Goal: Information Seeking & Learning: Learn about a topic

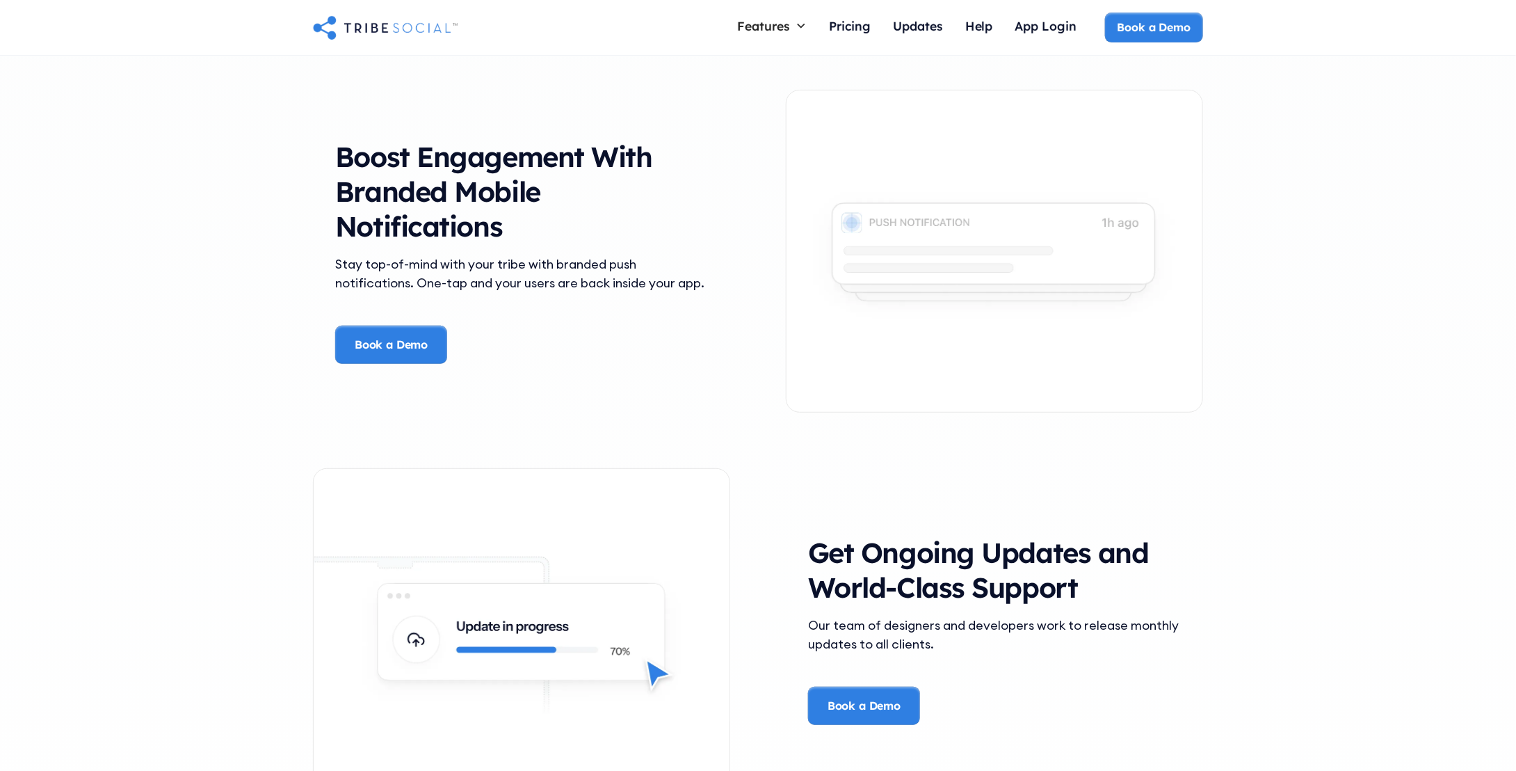
scroll to position [2805, 0]
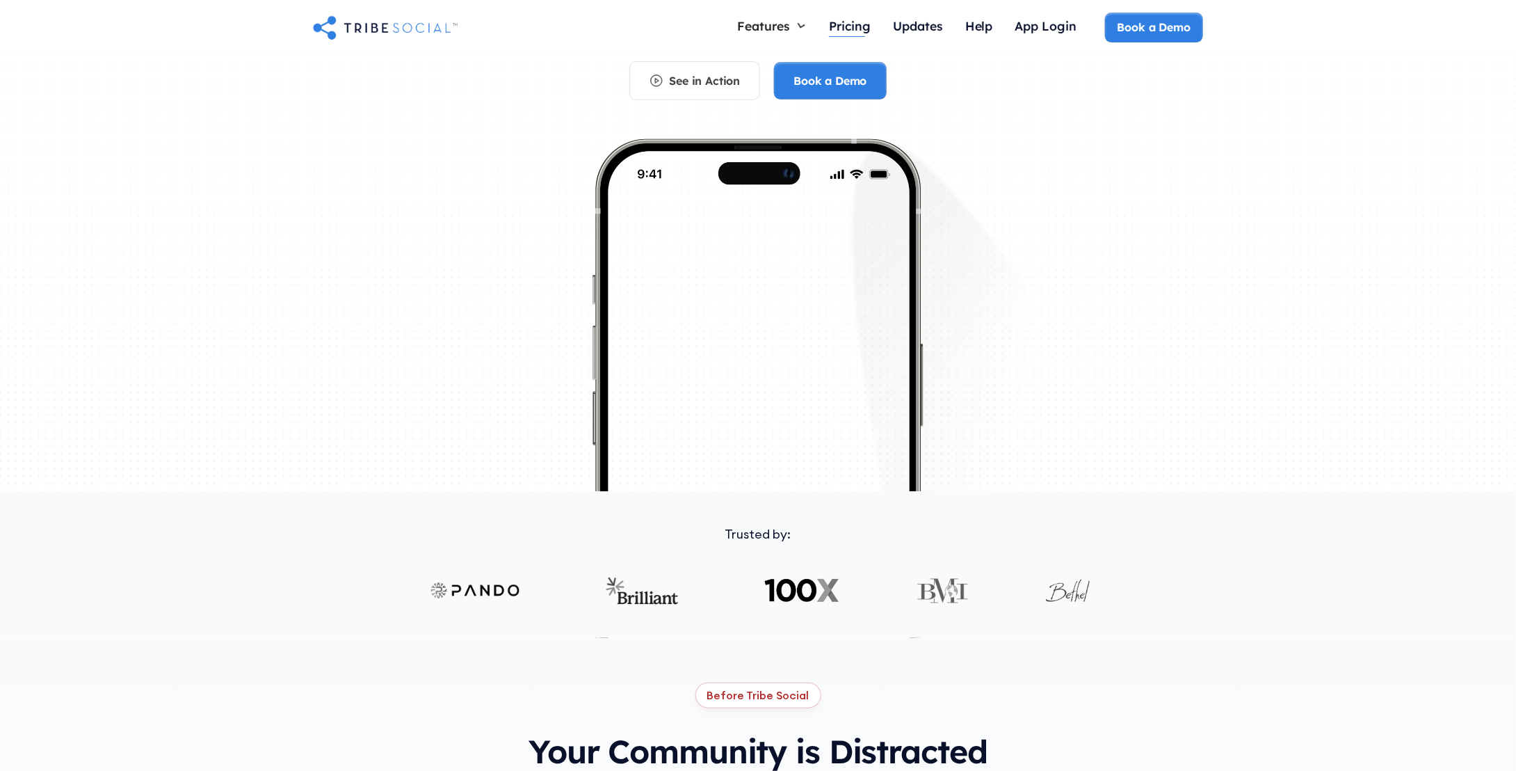
click at [841, 25] on div "Pricing" at bounding box center [850, 25] width 42 height 15
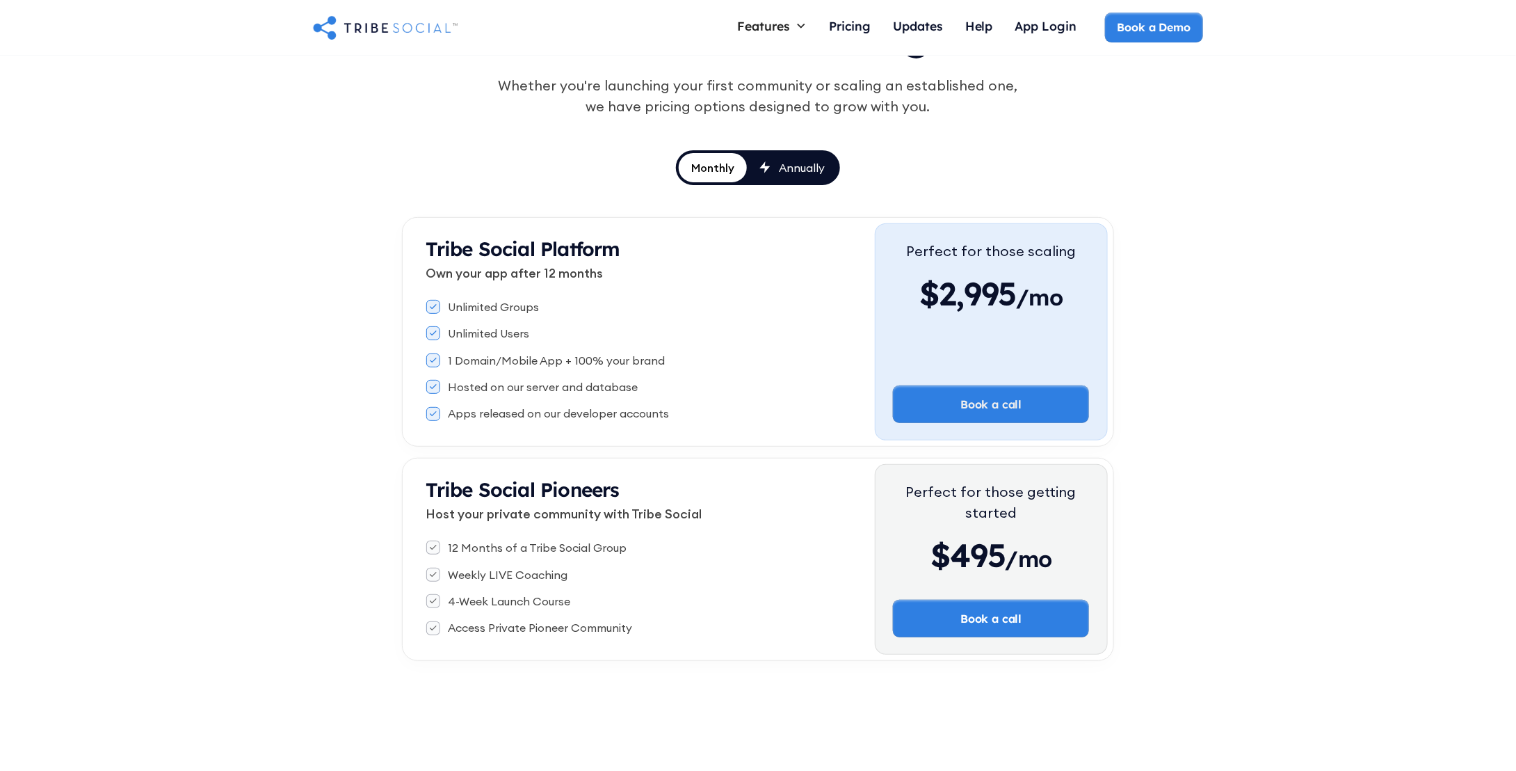
scroll to position [100, 0]
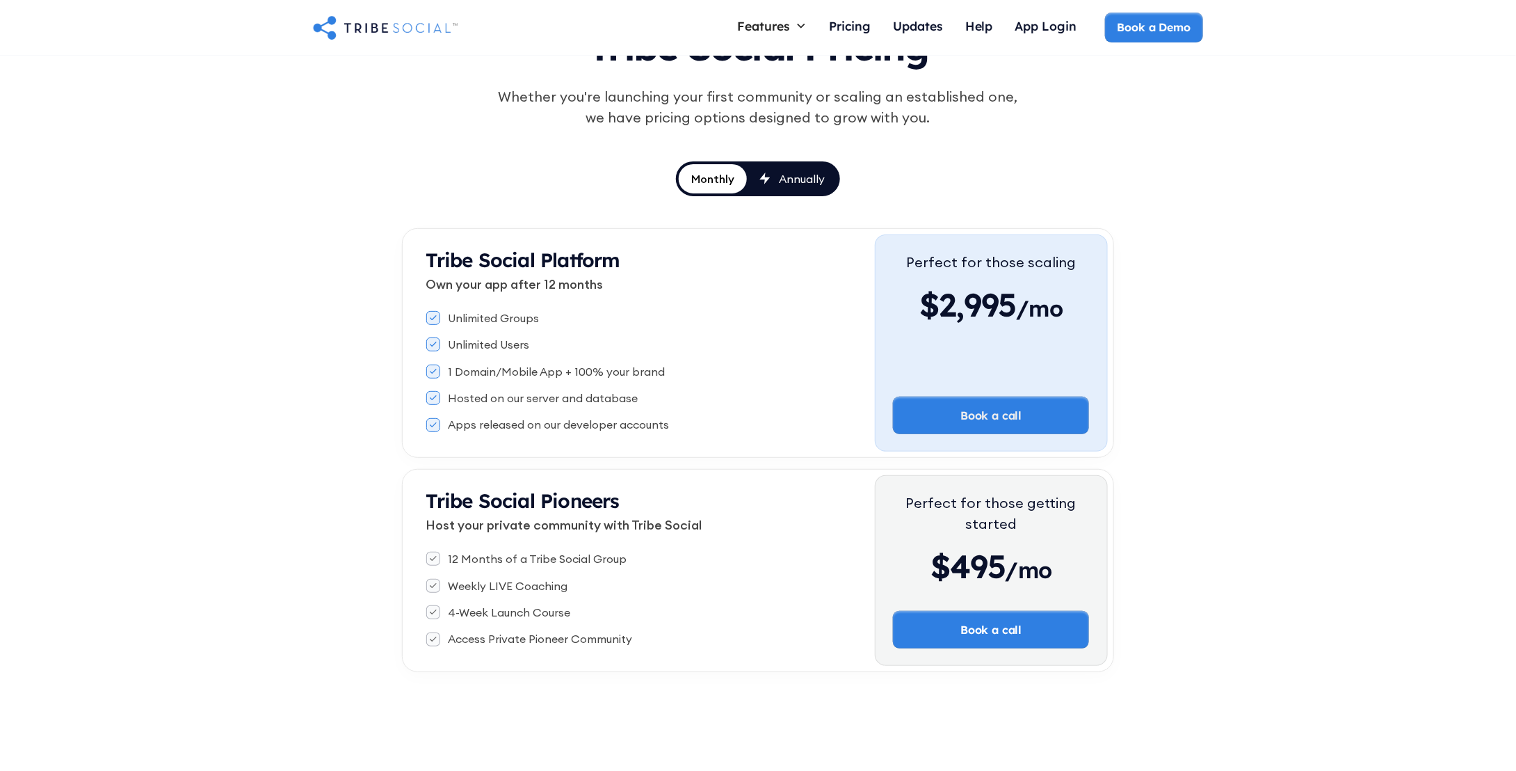
click at [701, 175] on div "Monthly" at bounding box center [712, 178] width 43 height 15
click at [768, 175] on icon at bounding box center [764, 178] width 11 height 12
click at [712, 181] on div "Monthly" at bounding box center [713, 178] width 45 height 15
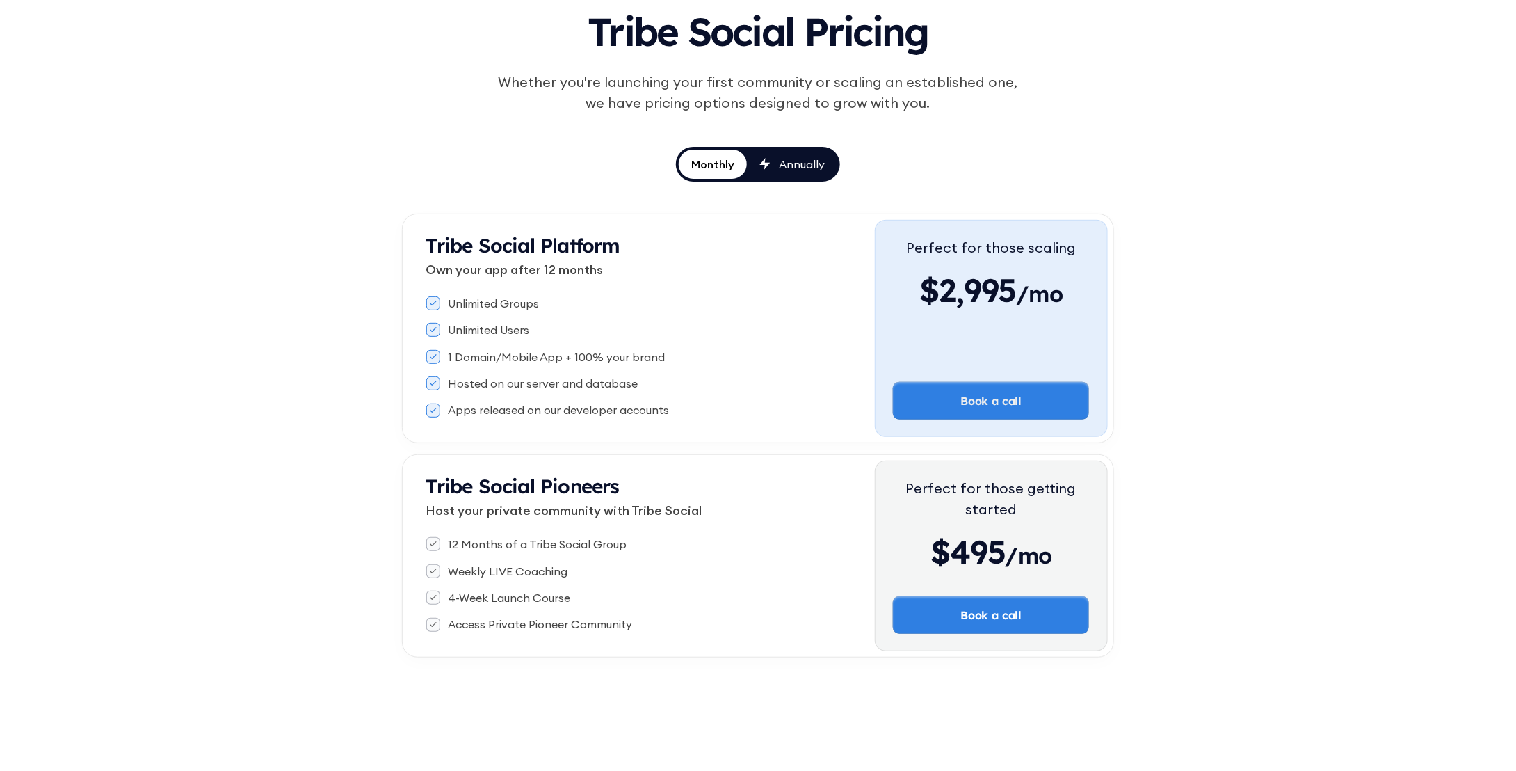
scroll to position [115, 0]
click at [791, 172] on link "Annually" at bounding box center [792, 163] width 90 height 29
